Goal: Task Accomplishment & Management: Use online tool/utility

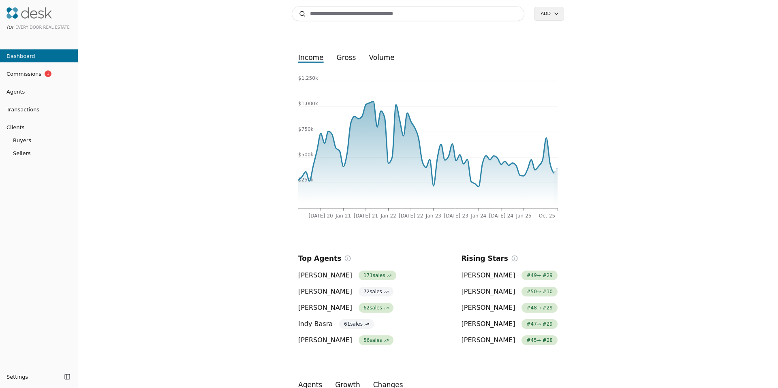
click at [351, 15] on input at bounding box center [408, 13] width 233 height 15
paste input "**********"
click at [354, 15] on input "**********" at bounding box center [408, 13] width 233 height 15
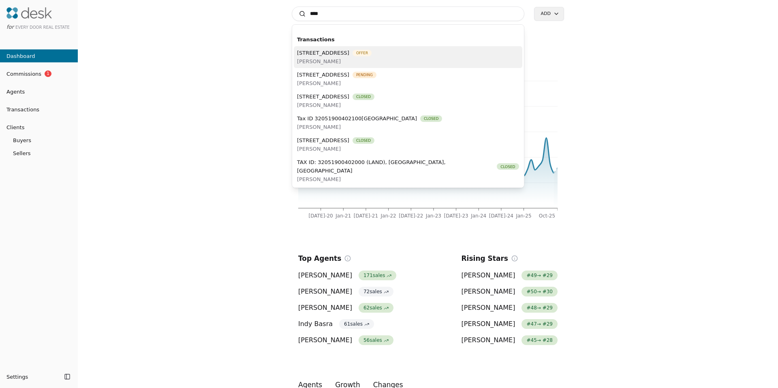
paste input "**********"
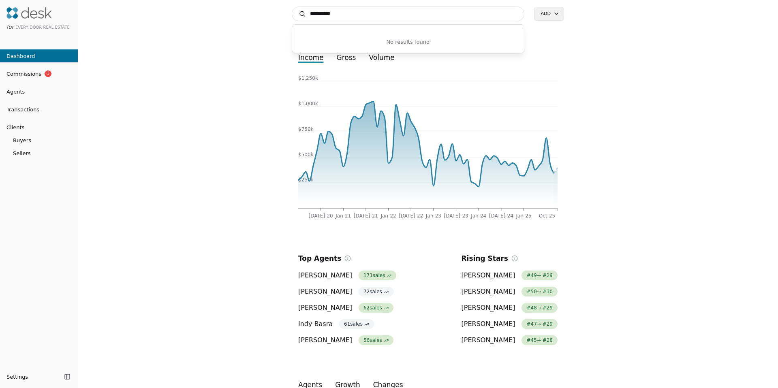
type input "**********"
click at [225, 118] on div "Search Add income gross volume [DATE]-20 Jan-21 [DATE]-21 Jan-22 [DATE]-22 Jan-…" at bounding box center [428, 194] width 700 height 388
drag, startPoint x: 215, startPoint y: 122, endPoint x: 177, endPoint y: 128, distance: 38.6
click at [176, 128] on div "Search Add income gross volume [DATE]-20 Jan-21 [DATE]-21 Jan-22 [DATE]-22 Jan-…" at bounding box center [428, 194] width 700 height 388
click at [172, 129] on div "Search Add income gross volume [DATE]-20 Jan-21 [DATE]-21 Jan-22 [DATE]-22 Jan-…" at bounding box center [428, 194] width 700 height 388
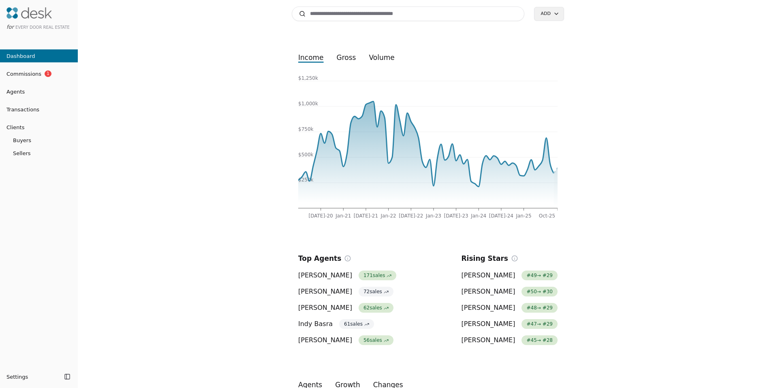
click at [171, 129] on div "Search Add income gross volume [DATE]-20 Jan-21 [DATE]-21 Jan-22 [DATE]-22 Jan-…" at bounding box center [428, 194] width 700 height 388
click at [170, 129] on div "Search Add income gross volume [DATE]-20 Jan-21 [DATE]-21 Jan-22 [DATE]-22 Jan-…" at bounding box center [428, 194] width 700 height 388
drag, startPoint x: 170, startPoint y: 129, endPoint x: 165, endPoint y: 130, distance: 4.5
click at [156, 130] on div "Search Add income gross volume [DATE]-20 Jan-21 [DATE]-21 Jan-22 [DATE]-22 Jan-…" at bounding box center [428, 194] width 700 height 388
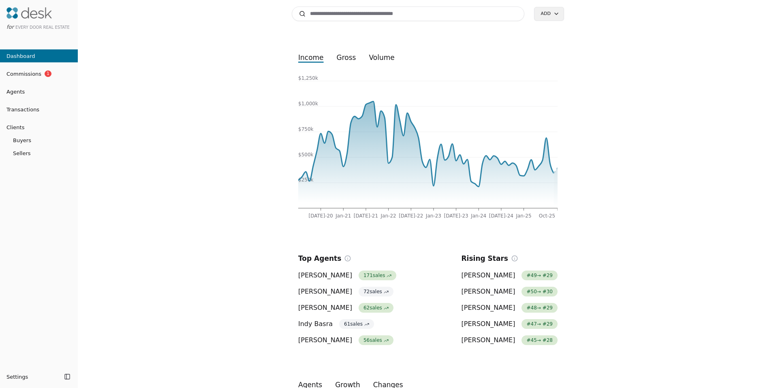
drag, startPoint x: 154, startPoint y: 129, endPoint x: 142, endPoint y: 128, distance: 12.2
drag, startPoint x: 137, startPoint y: 128, endPoint x: 133, endPoint y: 129, distance: 4.5
click at [127, 130] on div "Search Add income gross volume [DATE]-20 Jan-21 [DATE]-21 Jan-22 [DATE]-22 Jan-…" at bounding box center [428, 194] width 700 height 388
click at [436, 13] on input at bounding box center [408, 13] width 233 height 15
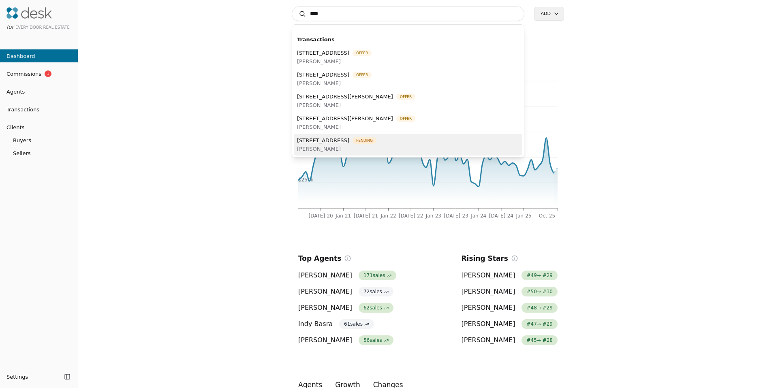
type input "****"
drag, startPoint x: 374, startPoint y: 143, endPoint x: 371, endPoint y: 137, distance: 7.4
click at [349, 143] on span "[STREET_ADDRESS]" at bounding box center [323, 140] width 52 height 9
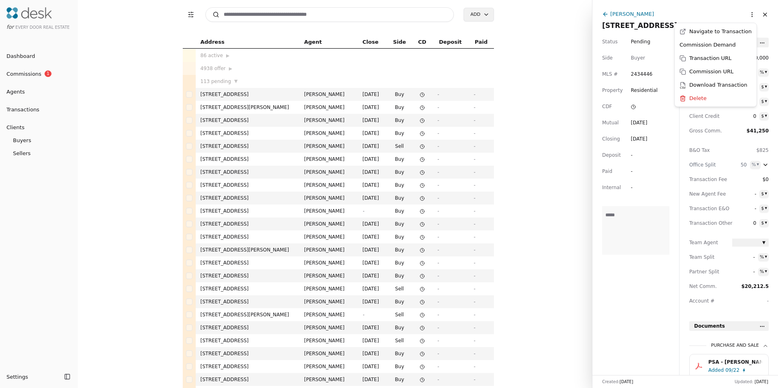
click at [745, 16] on html "for Every Door Real Estate Dashboard Commissions 1 Agents Transactions Clients …" at bounding box center [389, 194] width 778 height 388
drag, startPoint x: 422, startPoint y: 8, endPoint x: 421, endPoint y: 13, distance: 5.4
click at [422, 9] on input at bounding box center [329, 14] width 249 height 15
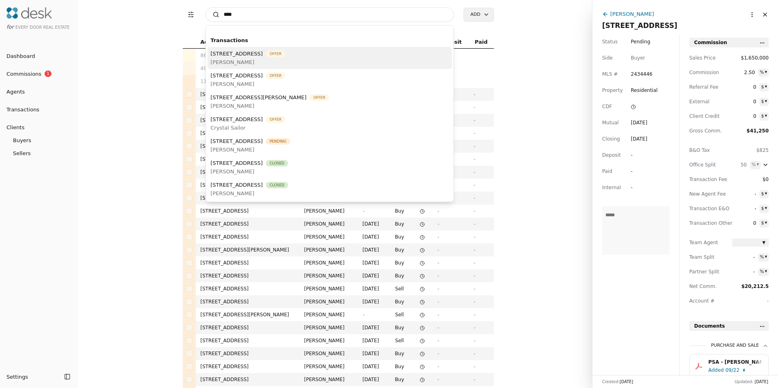
type input "****"
click at [233, 56] on span "[STREET_ADDRESS]" at bounding box center [237, 53] width 52 height 9
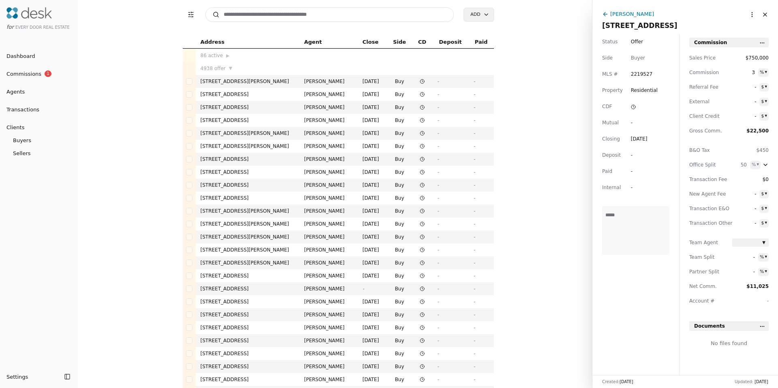
click at [285, 11] on input at bounding box center [329, 14] width 249 height 15
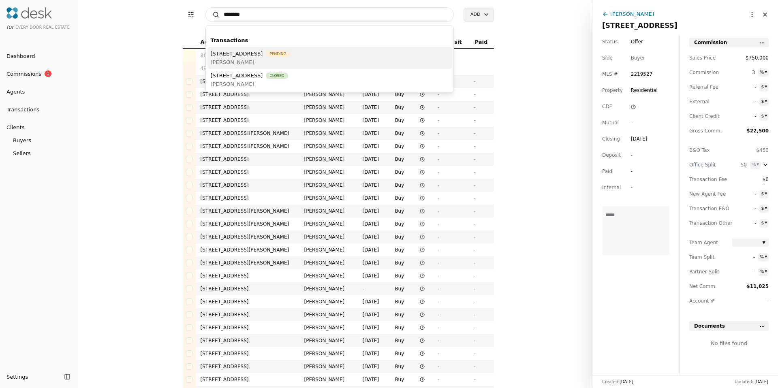
type input "*******"
click at [263, 55] on span "[STREET_ADDRESS]" at bounding box center [237, 53] width 52 height 9
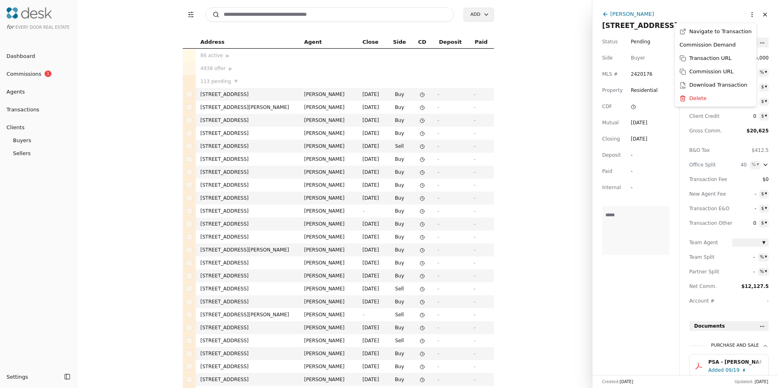
click at [743, 17] on html "for Every Door Real Estate Dashboard Commissions 1 Agents Transactions Clients …" at bounding box center [389, 194] width 778 height 388
click at [641, 12] on html "for Every Door Real Estate Dashboard Commissions 1 Agents Transactions Clients …" at bounding box center [389, 194] width 778 height 388
click at [642, 13] on div "[PERSON_NAME]" at bounding box center [632, 14] width 44 height 9
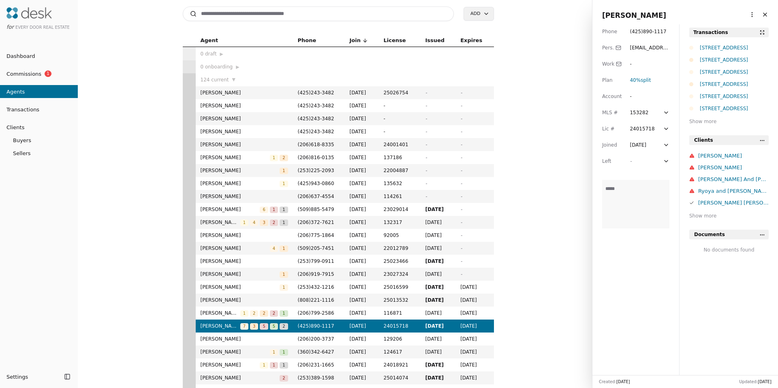
click at [744, 14] on html "for Every Door Real Estate Dashboard Commissions 1 Agents Transactions Clients …" at bounding box center [389, 194] width 778 height 388
click at [718, 32] on link "Navigate as Agent" at bounding box center [722, 31] width 58 height 9
click at [218, 12] on input at bounding box center [318, 13] width 271 height 15
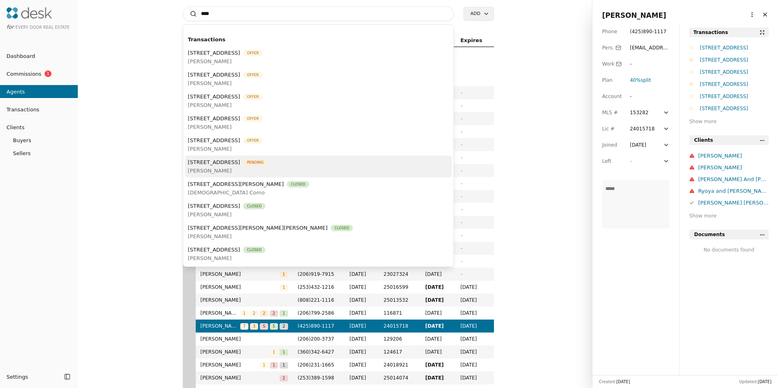
type input "****"
click at [240, 165] on span "[STREET_ADDRESS]" at bounding box center [214, 162] width 52 height 9
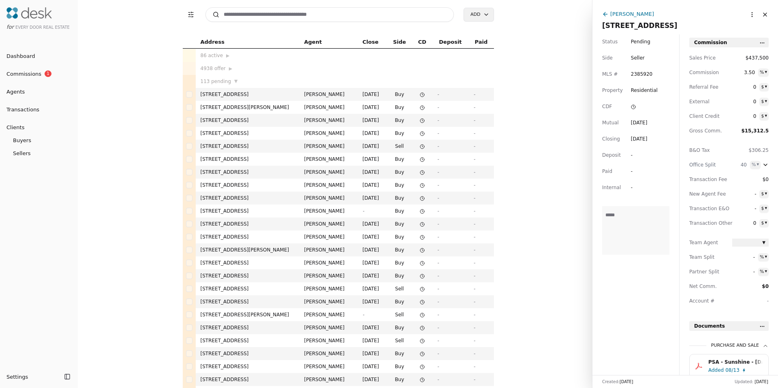
click at [639, 139] on div "[DATE]" at bounding box center [639, 139] width 17 height 8
click at [640, 139] on input "**********" at bounding box center [650, 139] width 38 height 8
click at [610, 139] on span "Closing" at bounding box center [611, 139] width 18 height 8
click at [639, 139] on div "[DATE]" at bounding box center [639, 139] width 17 height 8
click at [619, 141] on span "Closing" at bounding box center [611, 139] width 18 height 8
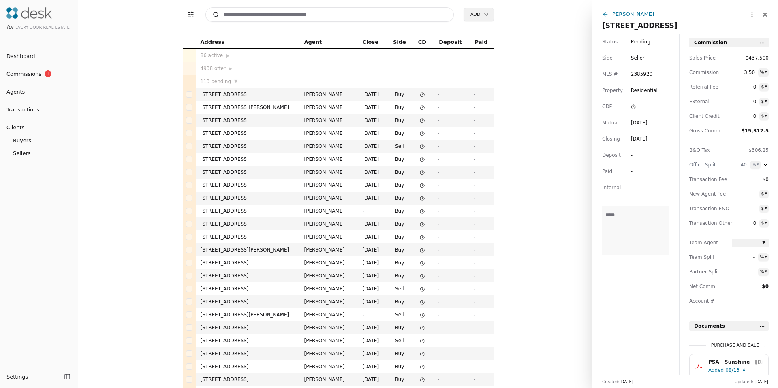
drag, startPoint x: 641, startPoint y: 13, endPoint x: 612, endPoint y: 10, distance: 28.9
click at [641, 13] on div "[PERSON_NAME]" at bounding box center [632, 14] width 44 height 9
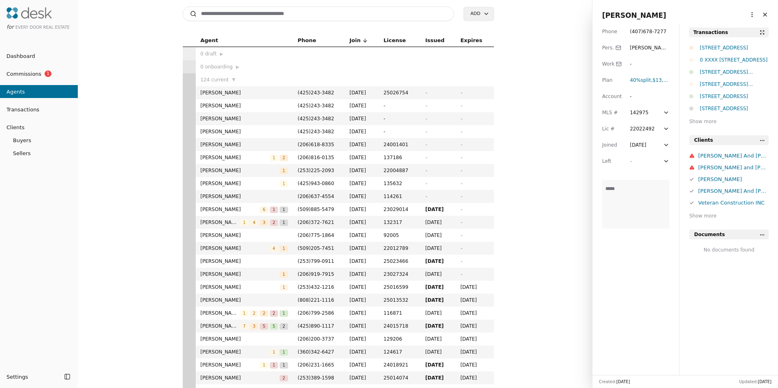
drag, startPoint x: 355, startPoint y: 14, endPoint x: 341, endPoint y: 24, distance: 17.1
click at [355, 14] on input at bounding box center [318, 13] width 271 height 15
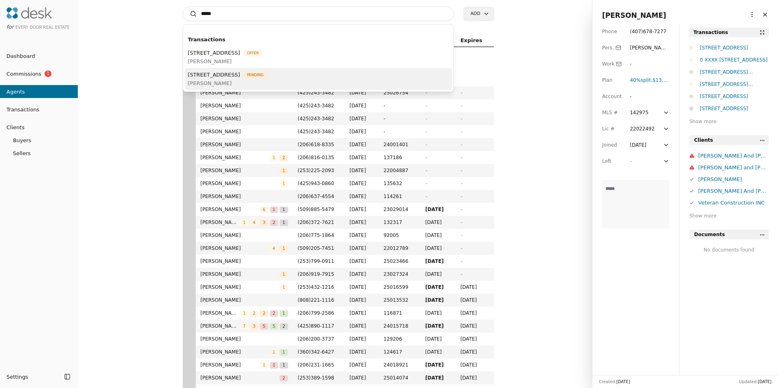
type input "*****"
click at [240, 73] on span "[STREET_ADDRESS]" at bounding box center [214, 75] width 52 height 9
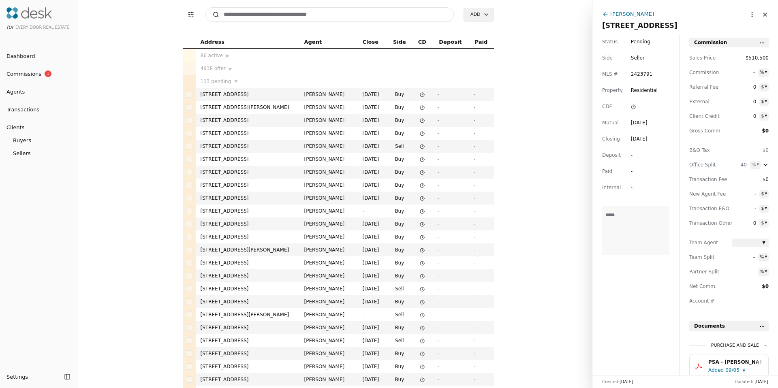
click at [643, 12] on div "[PERSON_NAME]" at bounding box center [632, 14] width 44 height 9
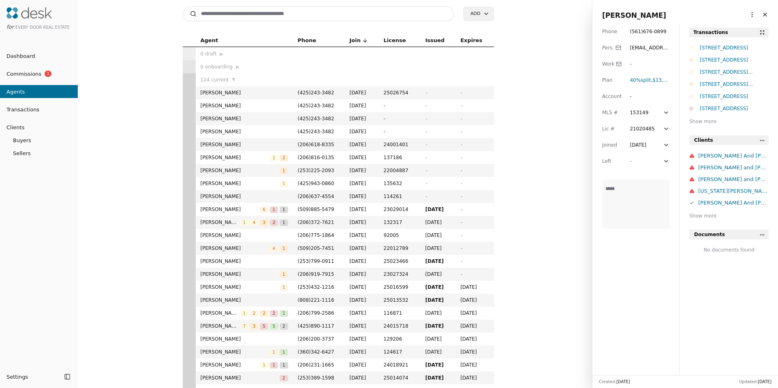
drag, startPoint x: 128, startPoint y: 153, endPoint x: 127, endPoint y: 147, distance: 5.7
drag, startPoint x: 127, startPoint y: 147, endPoint x: 127, endPoint y: 143, distance: 4.1
drag, startPoint x: 126, startPoint y: 140, endPoint x: 125, endPoint y: 133, distance: 7.4
drag, startPoint x: 125, startPoint y: 132, endPoint x: 121, endPoint y: 125, distance: 8.2
click at [121, 125] on div "Agent Phone Join License Issued Expires 0 draft ▶ 0 onboarding ▶ 124 current ▼ …" at bounding box center [338, 211] width 508 height 354
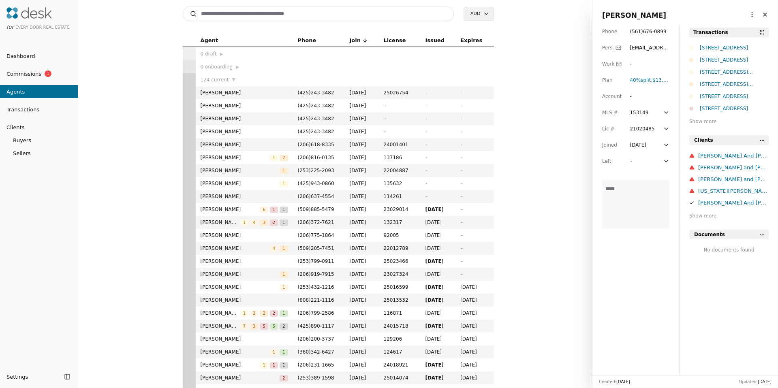
drag, startPoint x: 121, startPoint y: 125, endPoint x: 118, endPoint y: 120, distance: 6.0
click at [118, 120] on div "Agent Phone Join License Issued Expires 0 draft ▶ 0 onboarding ▶ 124 current ▼ …" at bounding box center [338, 211] width 508 height 354
drag, startPoint x: 118, startPoint y: 120, endPoint x: 114, endPoint y: 113, distance: 8.0
click at [115, 113] on div "Agent Phone Join License Issued Expires 0 draft ▶ 0 onboarding ▶ 124 current ▼ …" at bounding box center [338, 211] width 508 height 354
click at [111, 107] on div "Agent Phone Join License Issued Expires 0 draft ▶ 0 onboarding ▶ 124 current ▼ …" at bounding box center [338, 211] width 508 height 354
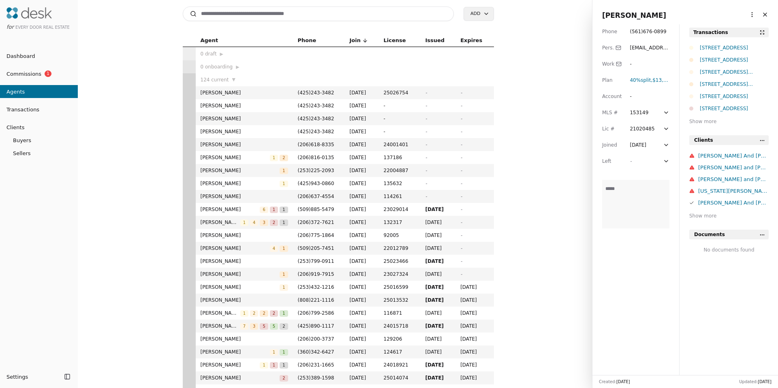
drag, startPoint x: 111, startPoint y: 106, endPoint x: 108, endPoint y: 98, distance: 9.1
drag, startPoint x: 106, startPoint y: 94, endPoint x: 104, endPoint y: 89, distance: 6.0
click at [104, 88] on div "Agent Phone Join License Issued Expires 0 draft ▶ 0 onboarding ▶ 124 current ▼ …" at bounding box center [338, 211] width 508 height 354
click at [746, 15] on html "for Every Door Real Estate Dashboard Commissions 1 Agents Transactions Clients …" at bounding box center [389, 194] width 778 height 388
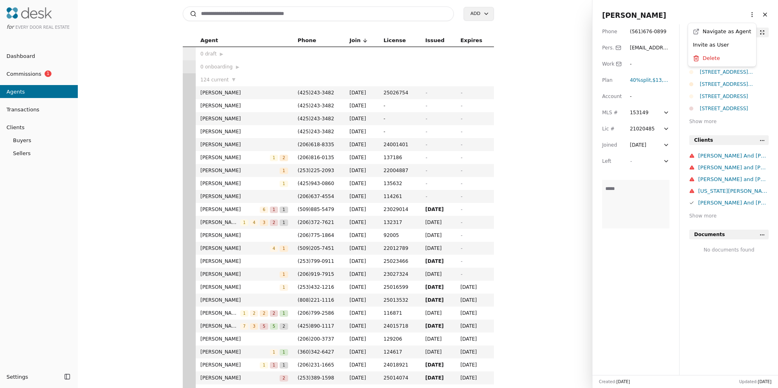
click at [746, 15] on html "for Every Door Real Estate Dashboard Commissions 1 Agents Transactions Clients …" at bounding box center [389, 194] width 778 height 388
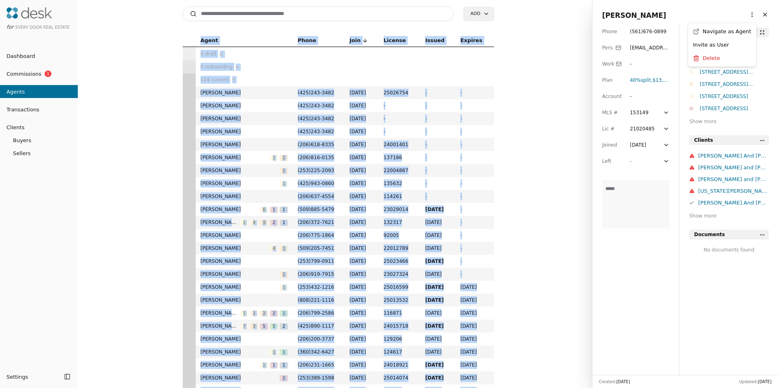
click at [746, 15] on html "for Every Door Real Estate Dashboard Commissions 1 Agents Transactions Clients …" at bounding box center [389, 194] width 778 height 388
click at [745, 15] on html "for Every Door Real Estate Dashboard Commissions 1 Agents Transactions Clients …" at bounding box center [389, 194] width 778 height 388
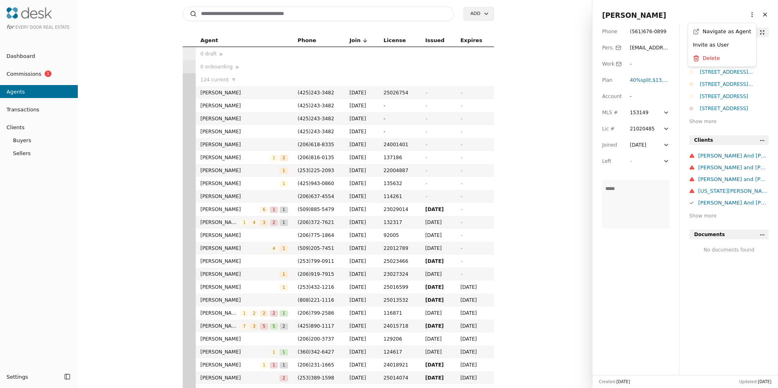
click at [652, 17] on html "for Every Door Real Estate Dashboard Commissions 1 Agents Transactions Clients …" at bounding box center [389, 194] width 778 height 388
click at [622, 17] on span "[PERSON_NAME]" at bounding box center [685, 15] width 166 height 11
click at [622, 17] on input "**********" at bounding box center [677, 15] width 150 height 11
click at [598, 22] on div "**********" at bounding box center [685, 12] width 186 height 24
click at [596, 24] on div "Phone ( 561 ) 676 - 0899 Pers. [EMAIL_ADDRESS][DOMAIN_NAME] Work - Plan 40% spl…" at bounding box center [635, 199] width 87 height 351
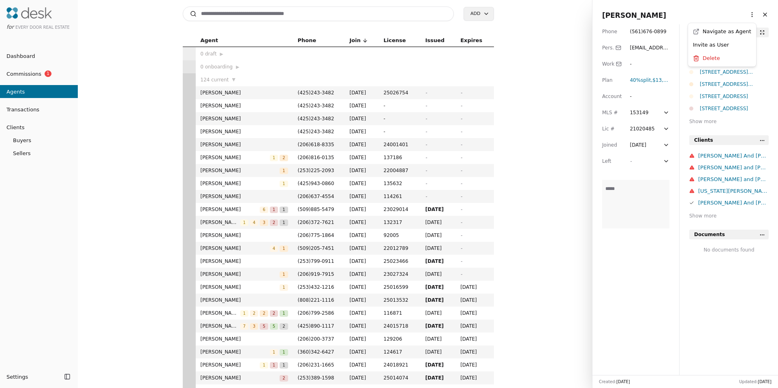
click at [744, 15] on html "for Every Door Real Estate Dashboard Commissions 1 Agents Transactions Clients …" at bounding box center [389, 194] width 778 height 388
click at [735, 30] on link "Navigate as Agent" at bounding box center [722, 31] width 58 height 9
click at [215, 105] on span "[PERSON_NAME]" at bounding box center [245, 106] width 88 height 8
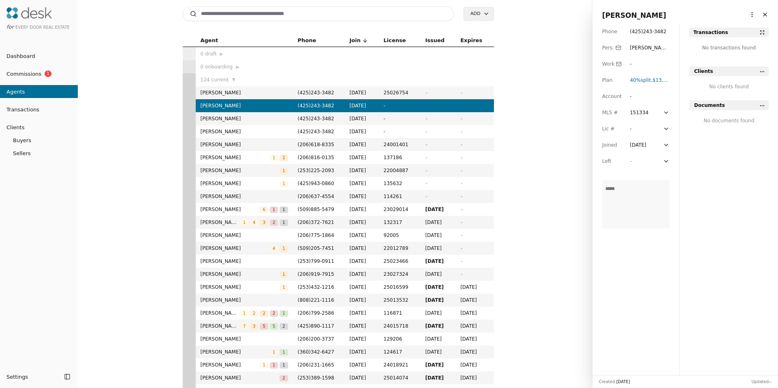
click at [208, 90] on span "[PERSON_NAME]" at bounding box center [245, 93] width 88 height 8
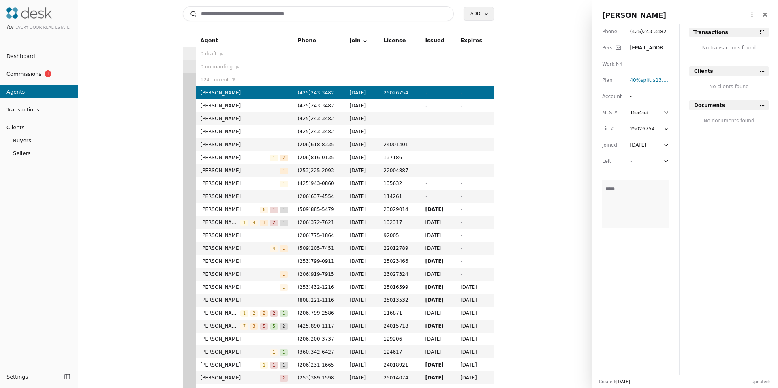
click at [206, 142] on span "[PERSON_NAME]" at bounding box center [245, 145] width 88 height 8
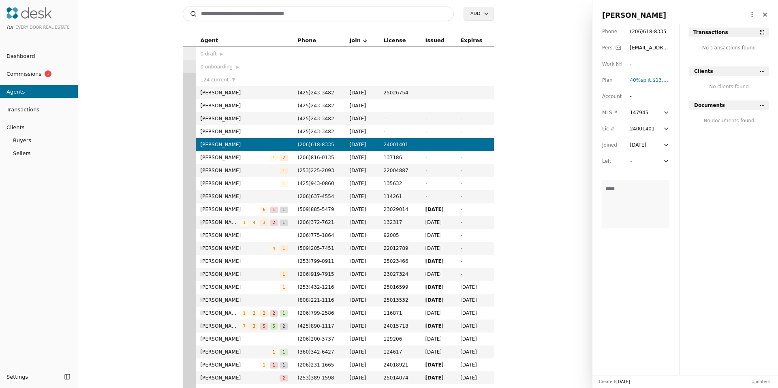
drag, startPoint x: 132, startPoint y: 160, endPoint x: 121, endPoint y: 155, distance: 11.4
click at [131, 160] on div "Agent Phone Join License Issued Expires 0 draft ▶ 0 onboarding ▶ 124 current ▼ …" at bounding box center [338, 211] width 508 height 354
click at [25, 109] on span "Transactions" at bounding box center [19, 109] width 39 height 9
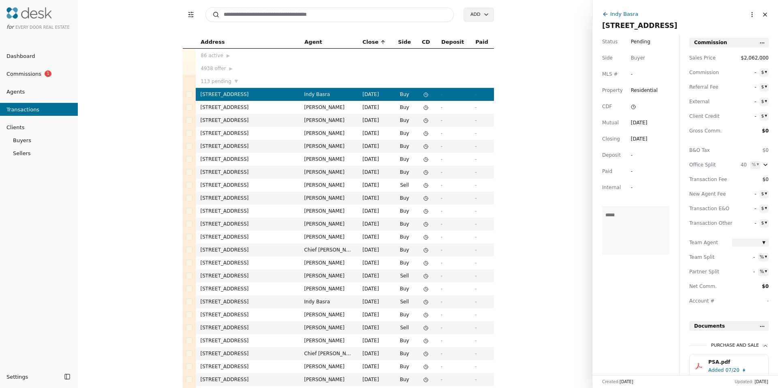
click at [136, 136] on div "Address Agent Close Side CD Deposit Paid 86 active ▶ 4938 offer ▶ 113 pending ▼…" at bounding box center [338, 212] width 508 height 353
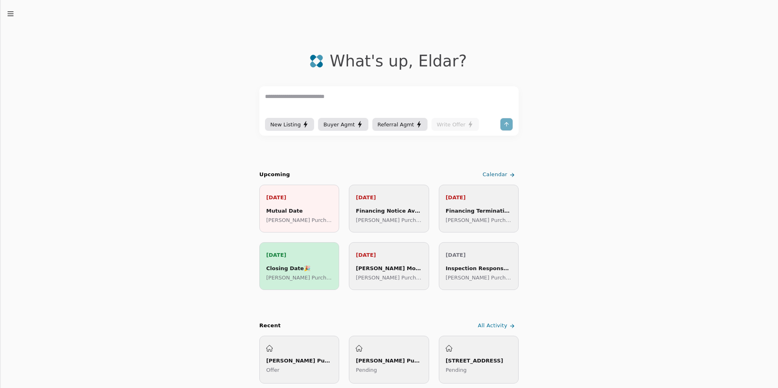
click at [13, 14] on icon "button" at bounding box center [10, 14] width 8 height 8
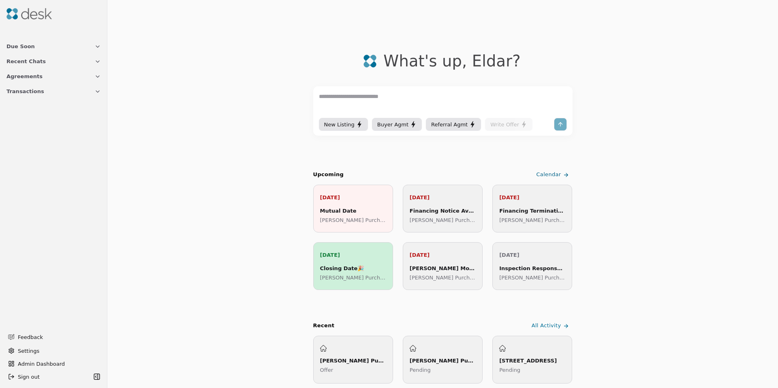
click at [32, 97] on button "Transactions" at bounding box center [54, 91] width 104 height 15
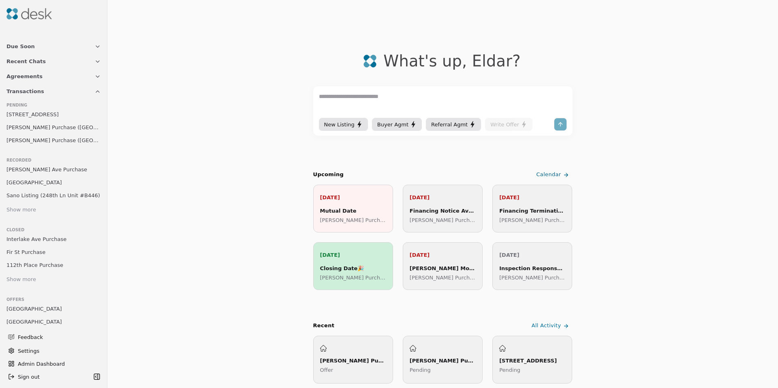
click at [34, 112] on span "194th St Unit H5 Purchase" at bounding box center [32, 114] width 52 height 9
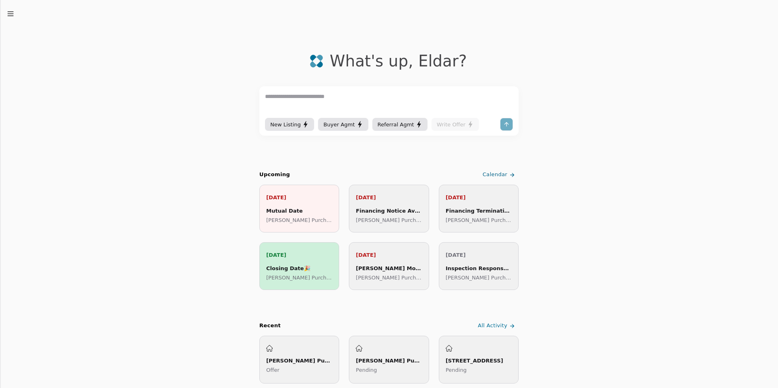
click at [14, 14] on div "Due Soon Recent Chats Agreements Transactions Feedback Settings Admin Dashboard…" at bounding box center [389, 194] width 778 height 388
click at [10, 13] on icon "button" at bounding box center [10, 14] width 8 height 8
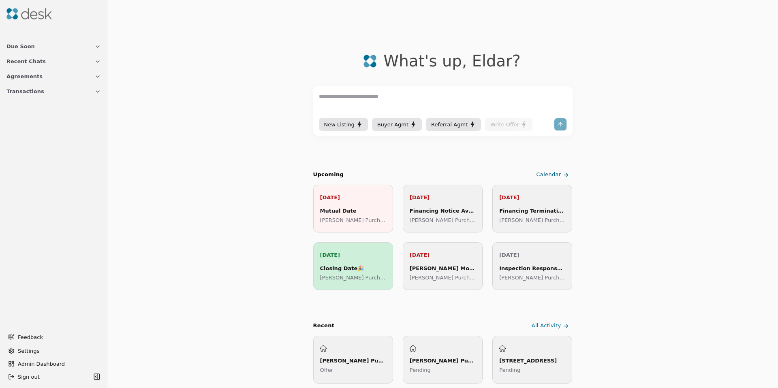
click at [41, 85] on button "Transactions" at bounding box center [54, 91] width 104 height 15
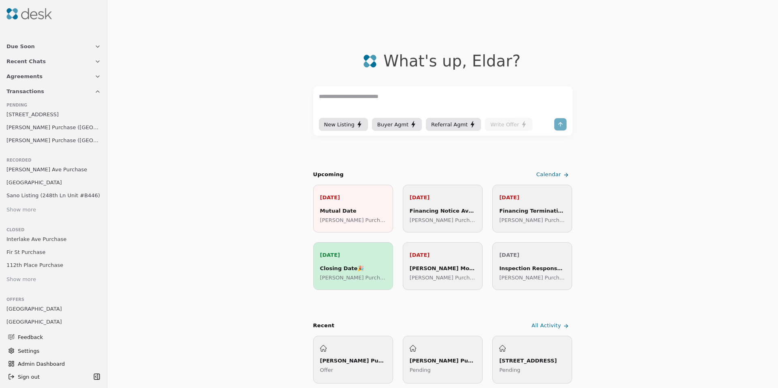
click at [60, 129] on span "Eaton Purchase (133rd St)" at bounding box center [53, 127] width 94 height 9
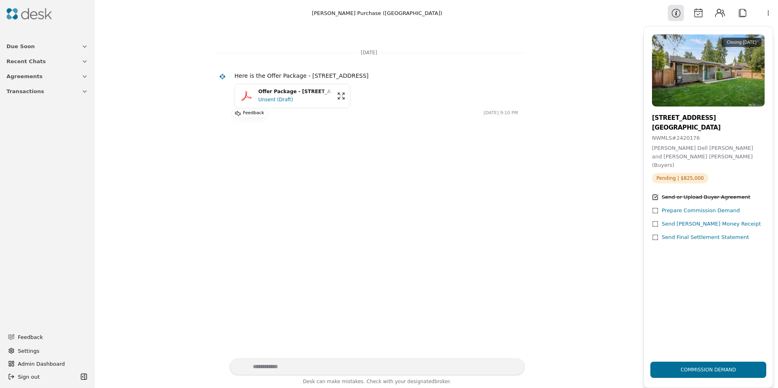
click at [746, 10] on button "Attach" at bounding box center [742, 13] width 16 height 16
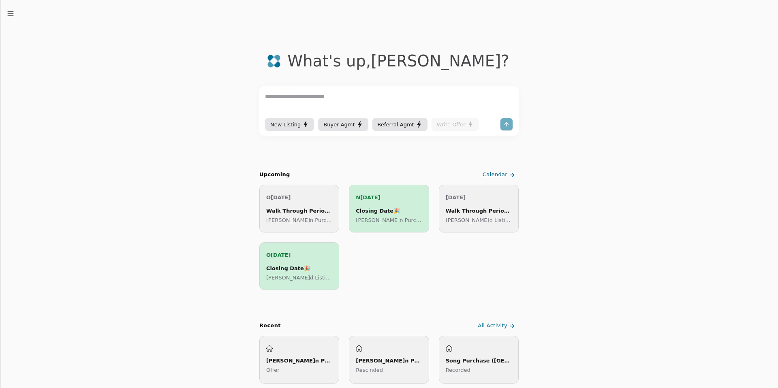
click at [11, 13] on icon "button" at bounding box center [10, 14] width 8 height 8
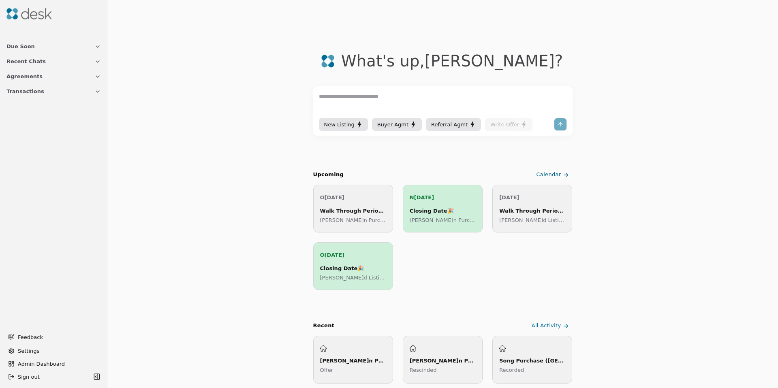
click at [23, 89] on span "Transactions" at bounding box center [25, 91] width 38 height 9
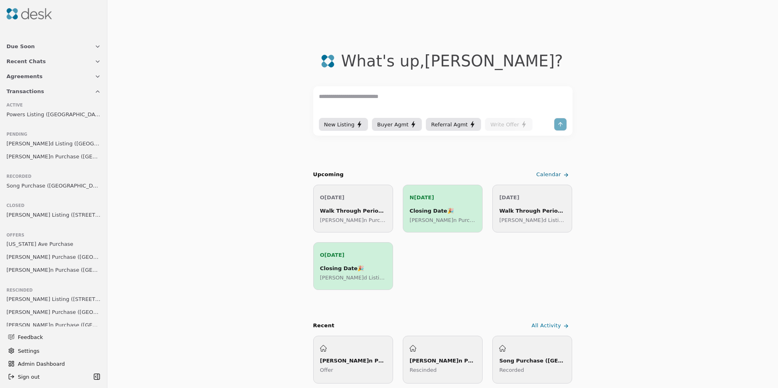
click at [22, 155] on span "Johnson Purchase (Sullivan Street)" at bounding box center [53, 156] width 94 height 9
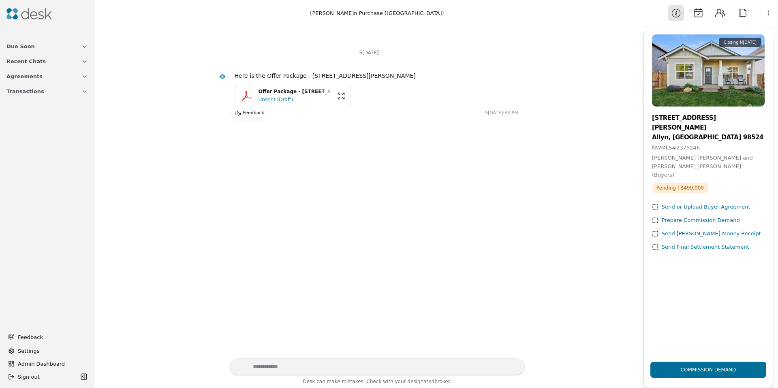
click at [286, 100] on div "Unsent (Draft)" at bounding box center [296, 100] width 74 height 8
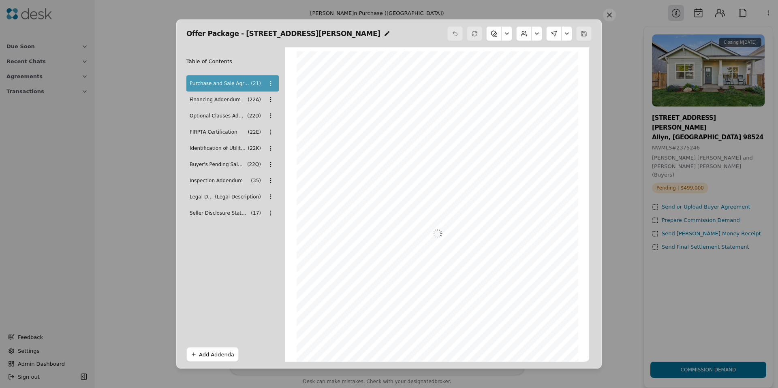
scroll to position [4, 0]
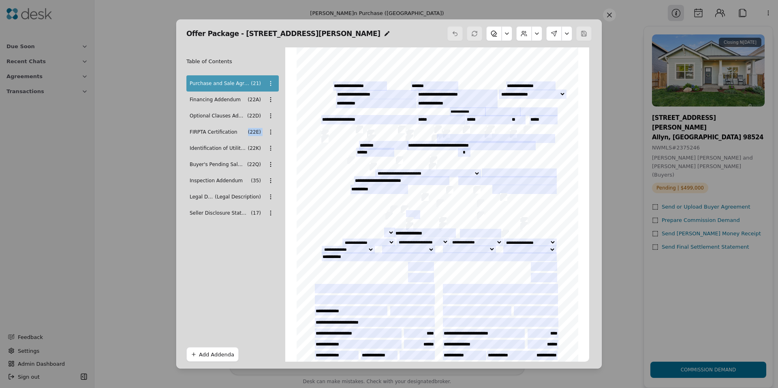
drag, startPoint x: 228, startPoint y: 137, endPoint x: 271, endPoint y: 133, distance: 44.0
click at [270, 133] on div "FIRPTA Certification ( 22E )" at bounding box center [232, 132] width 92 height 16
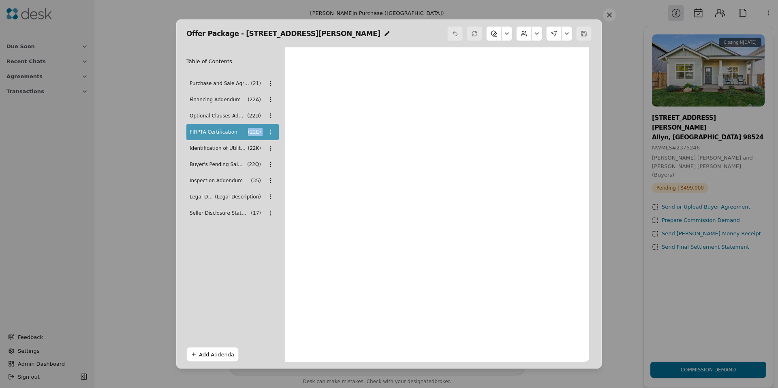
click at [271, 133] on div "Offer Package - 81 E Sullivan Street, Allyn, WA 9 Table of Contents Purchase an…" at bounding box center [389, 194] width 778 height 388
drag, startPoint x: 229, startPoint y: 133, endPoint x: 210, endPoint y: 158, distance: 31.0
click at [210, 158] on div "Purchase and Sale Agreement - Form 21 ( 21 ) Financing Addendum ( 22A ) Optiona…" at bounding box center [232, 148] width 92 height 146
click at [210, 156] on div "Buyer's Pending Sale of Property Contingency ( 22Q )" at bounding box center [232, 164] width 92 height 16
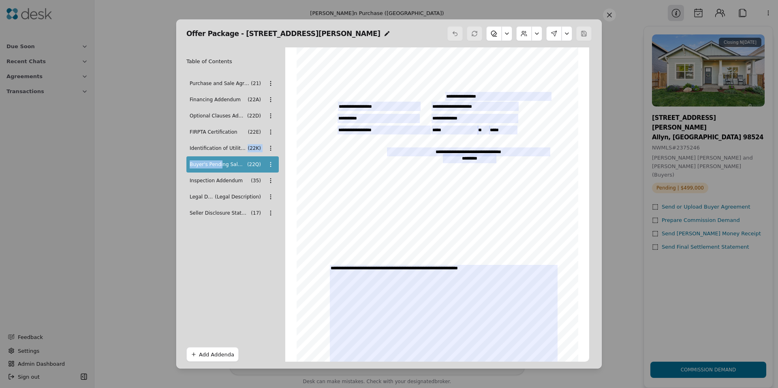
drag, startPoint x: 210, startPoint y: 154, endPoint x: 222, endPoint y: 168, distance: 18.7
click at [222, 167] on div "Purchase and Sale Agreement - Form 21 ( 21 ) Financing Addendum ( 22A ) Optiona…" at bounding box center [232, 148] width 92 height 146
click at [222, 168] on span "Buyer's Pending Sale of Property Contingency" at bounding box center [218, 164] width 56 height 8
click at [227, 184] on span "Inspection Addendum" at bounding box center [220, 181] width 60 height 8
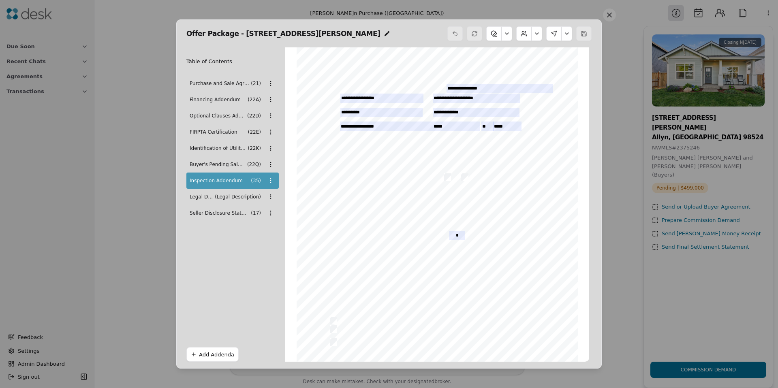
click at [229, 198] on span "( Legal Description )" at bounding box center [238, 197] width 46 height 8
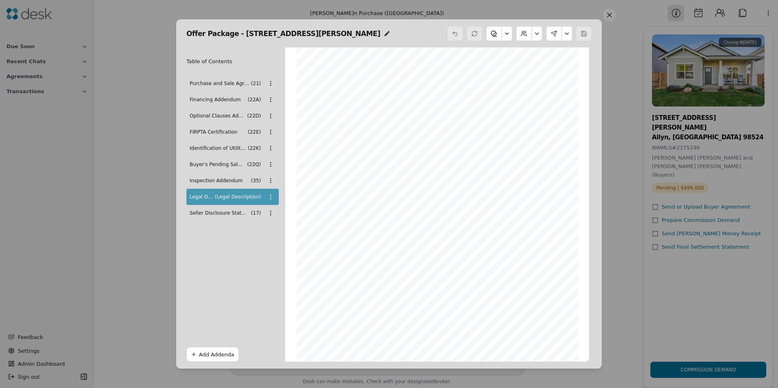
drag, startPoint x: 228, startPoint y: 206, endPoint x: 229, endPoint y: 210, distance: 4.1
click at [228, 207] on div "Seller Disclosure Statement ( 17 )" at bounding box center [232, 213] width 92 height 16
drag, startPoint x: 229, startPoint y: 261, endPoint x: 231, endPoint y: 291, distance: 30.1
click at [229, 264] on div "Table of Contents Purchase and Sale Agreement - Form 21 ( 21 ) Financing Addend…" at bounding box center [232, 204] width 92 height 314
click at [215, 353] on button "Add Addenda" at bounding box center [212, 354] width 52 height 15
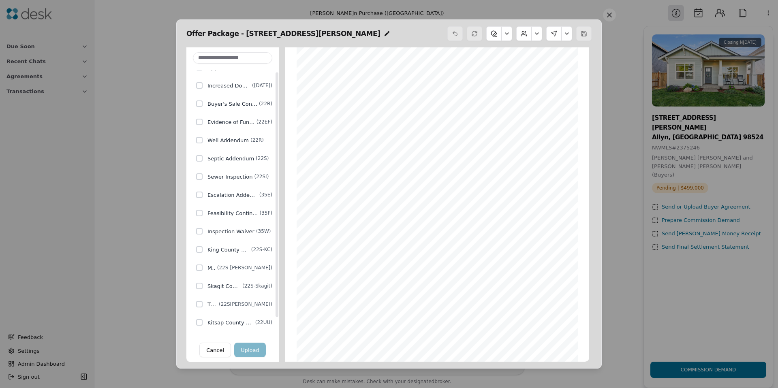
scroll to position [0, 0]
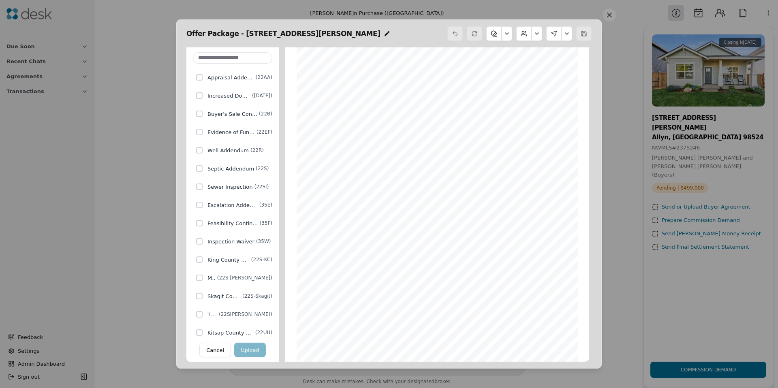
click at [214, 350] on button "Cancel" at bounding box center [215, 350] width 32 height 15
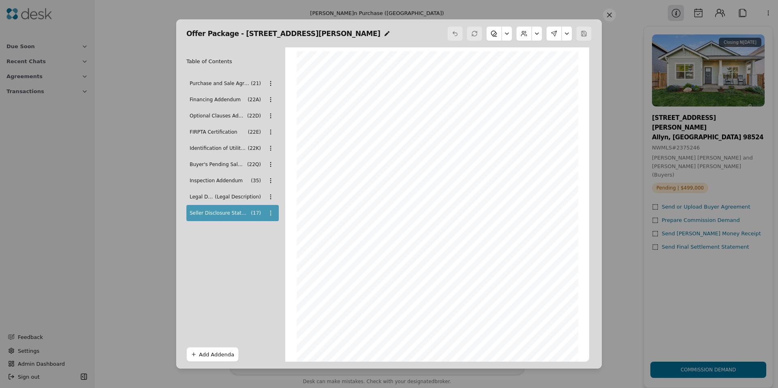
click at [270, 85] on div "Offer Package - 81 E Sullivan Street, Allyn, WA 9 Table of Contents Purchase an…" at bounding box center [389, 194] width 778 height 388
click at [536, 30] on div "Offer Package - 81 E Sullivan Street, Allyn, WA 9 Table of Contents Purchase an…" at bounding box center [389, 194] width 778 height 388
click at [536, 32] on button at bounding box center [537, 33] width 11 height 15
click at [527, 53] on button "Edit Buyers" at bounding box center [515, 53] width 45 height 15
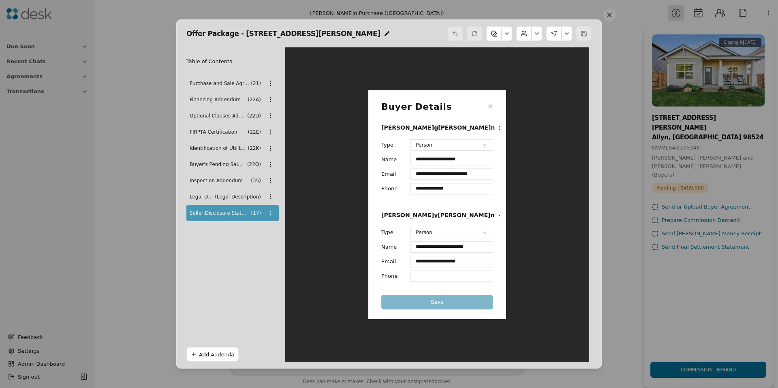
click at [426, 175] on input "**********" at bounding box center [451, 174] width 83 height 11
drag, startPoint x: 489, startPoint y: 106, endPoint x: 538, endPoint y: 57, distance: 69.9
click at [489, 106] on button "✕" at bounding box center [490, 107] width 5 height 10
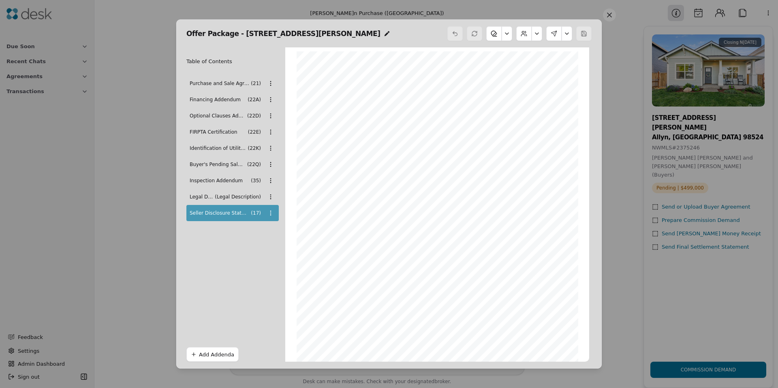
click at [567, 35] on button at bounding box center [567, 33] width 11 height 15
click at [562, 64] on button "Review Signing" at bounding box center [541, 68] width 56 height 15
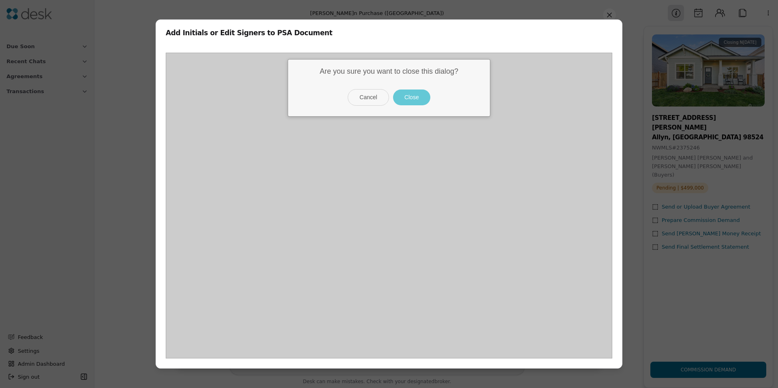
click at [412, 102] on button "Close" at bounding box center [411, 98] width 37 height 16
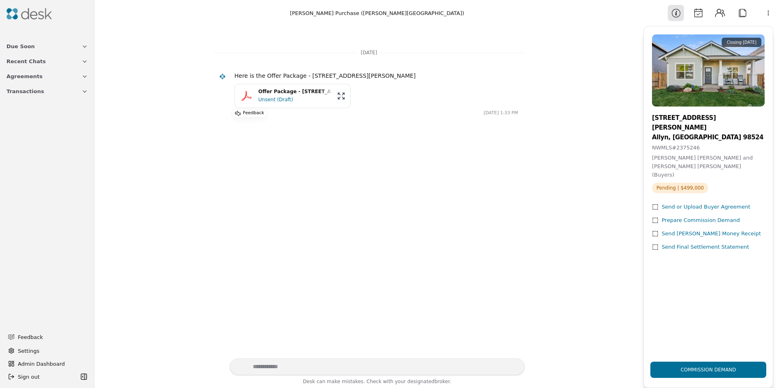
click at [744, 15] on button "Attach" at bounding box center [742, 13] width 16 height 16
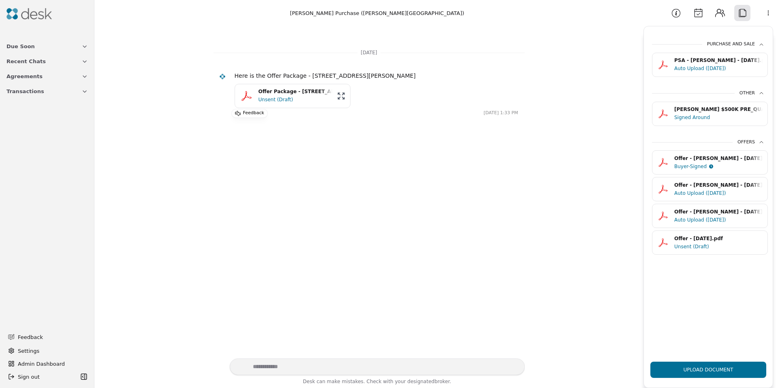
click at [697, 113] on div "JOHNSON $500K PRE_QUAL (2).pdf" at bounding box center [718, 110] width 88 height 8
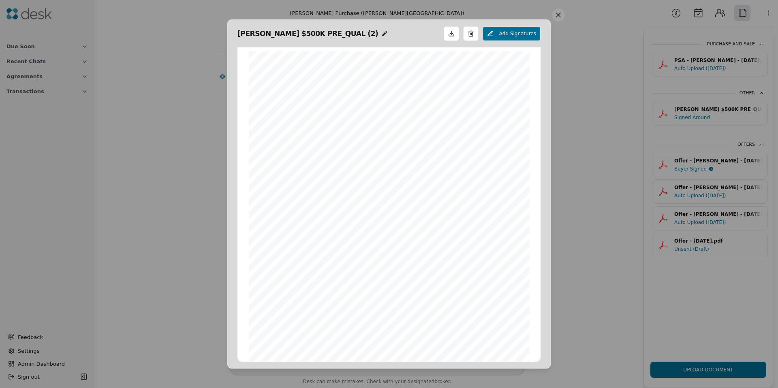
scroll to position [4, 0]
click at [554, 16] on button at bounding box center [558, 15] width 13 height 13
